Goal: Find specific page/section: Find specific page/section

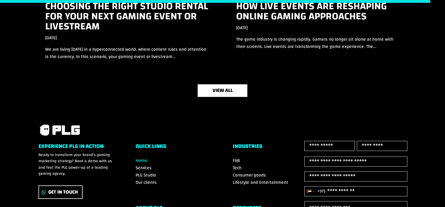
scroll to position [1931, 0]
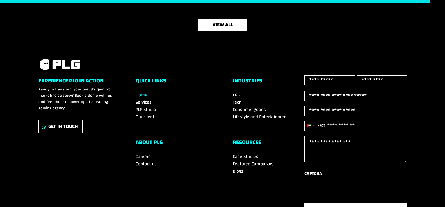
click at [142, 100] on span "Services" at bounding box center [144, 102] width 16 height 8
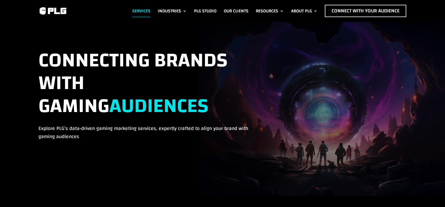
click at [227, 102] on h1 "CONNECTING BRANDS WITH GAMING AUDIENCES" at bounding box center [144, 87] width 213 height 76
click at [296, 26] on link "Careers" at bounding box center [312, 27] width 51 height 9
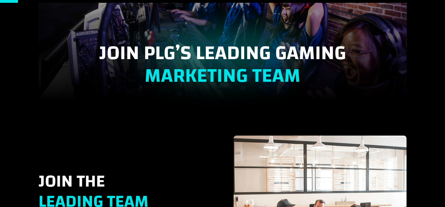
scroll to position [41, 0]
